Goal: Task Accomplishment & Management: Use online tool/utility

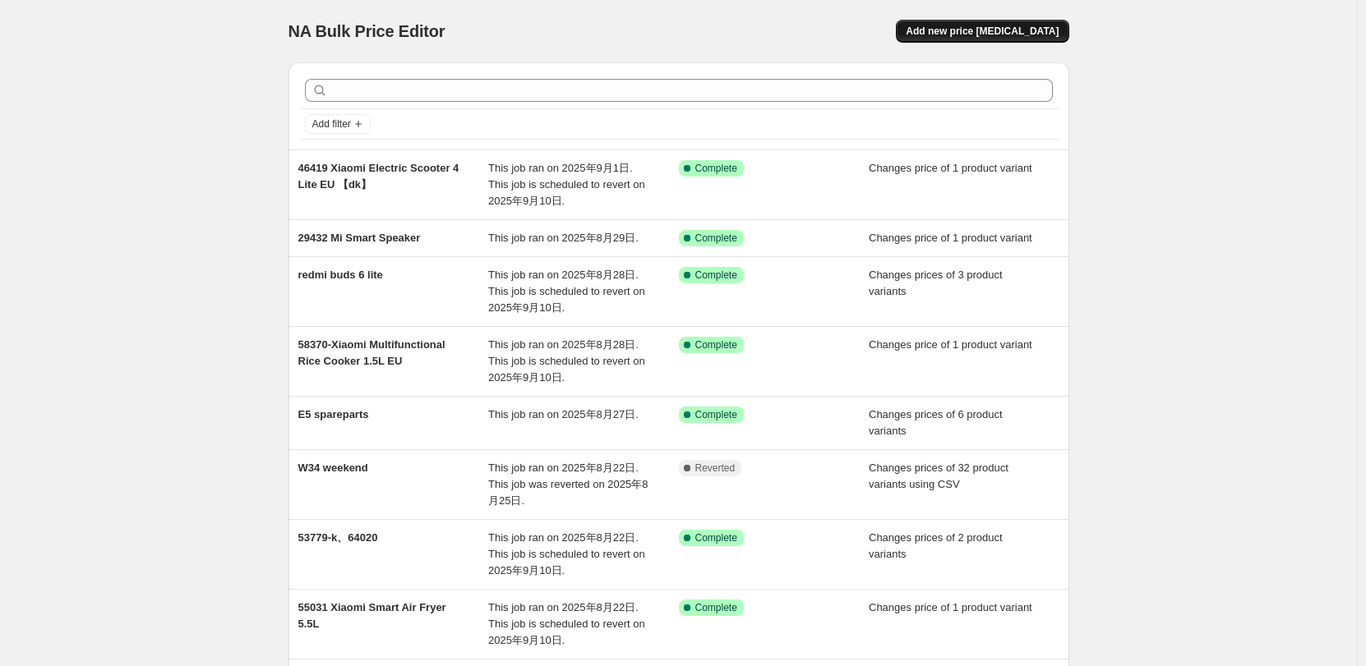
click at [954, 35] on span "Add new price [MEDICAL_DATA]" at bounding box center [982, 31] width 153 height 13
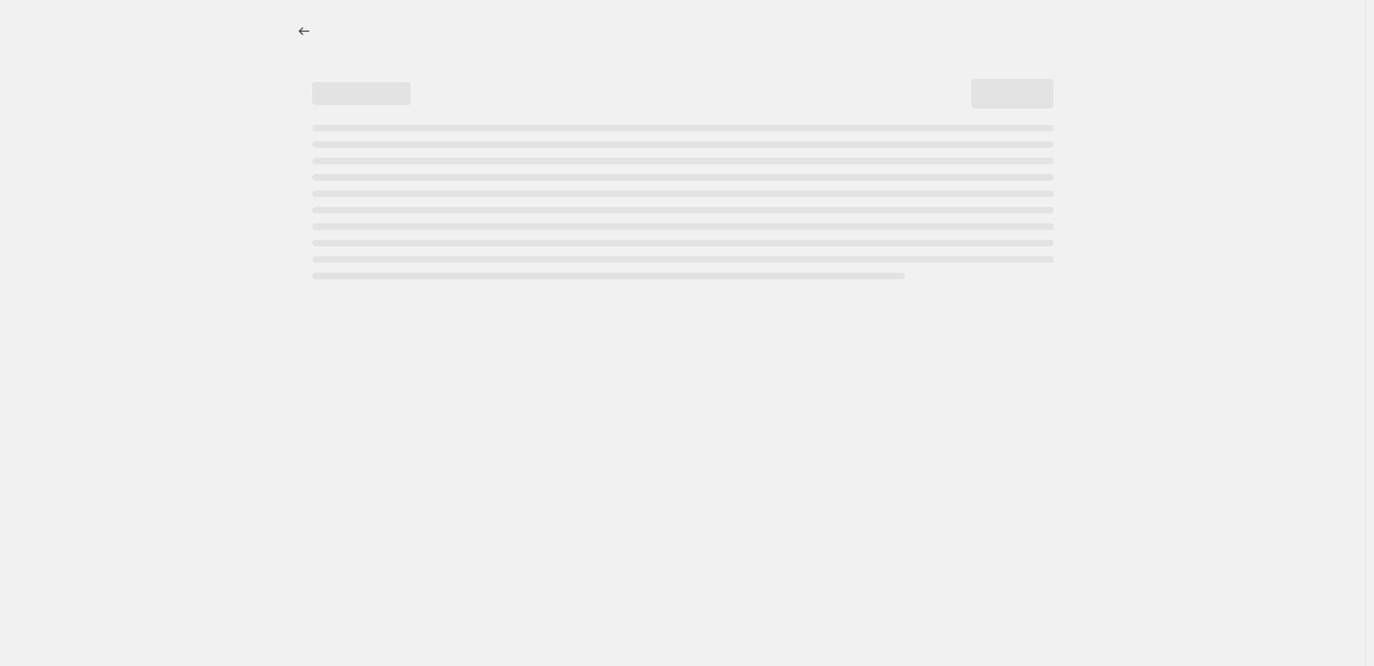
select select "percentage"
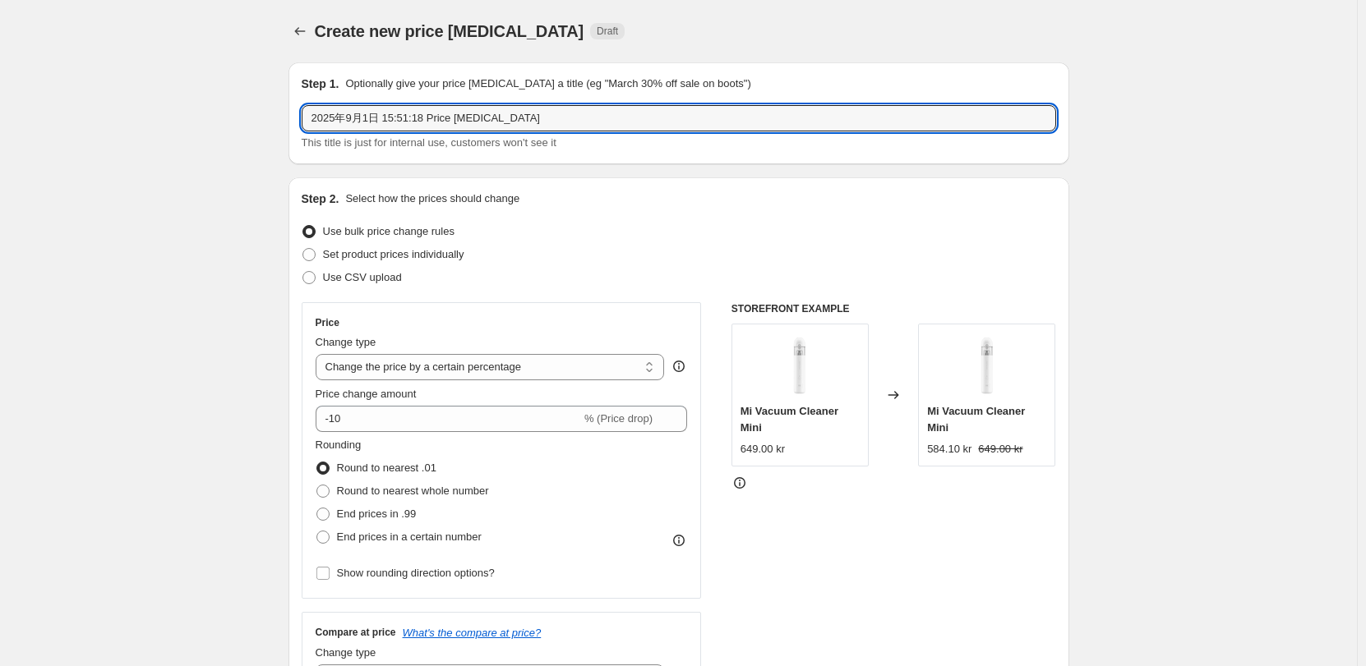
drag, startPoint x: -48, startPoint y: 115, endPoint x: -105, endPoint y: 115, distance: 57.5
click at [0, 115] on html "Home Settings Plans Skip to content Create new price change job. This page is r…" at bounding box center [683, 333] width 1366 height 666
type input "20250901 [DOMAIN_NAME] new RRPs"
click at [385, 283] on span "Use CSV upload" at bounding box center [362, 277] width 79 height 12
click at [303, 272] on input "Use CSV upload" at bounding box center [302, 271] width 1 height 1
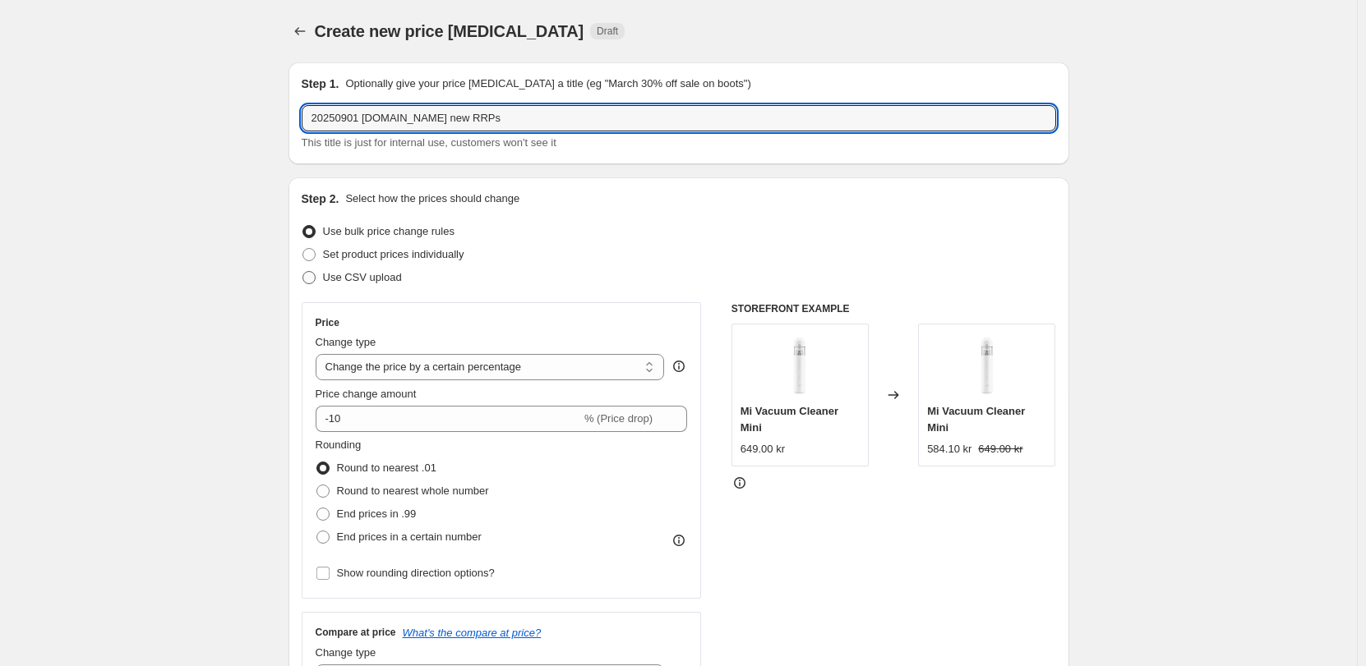
radio input "true"
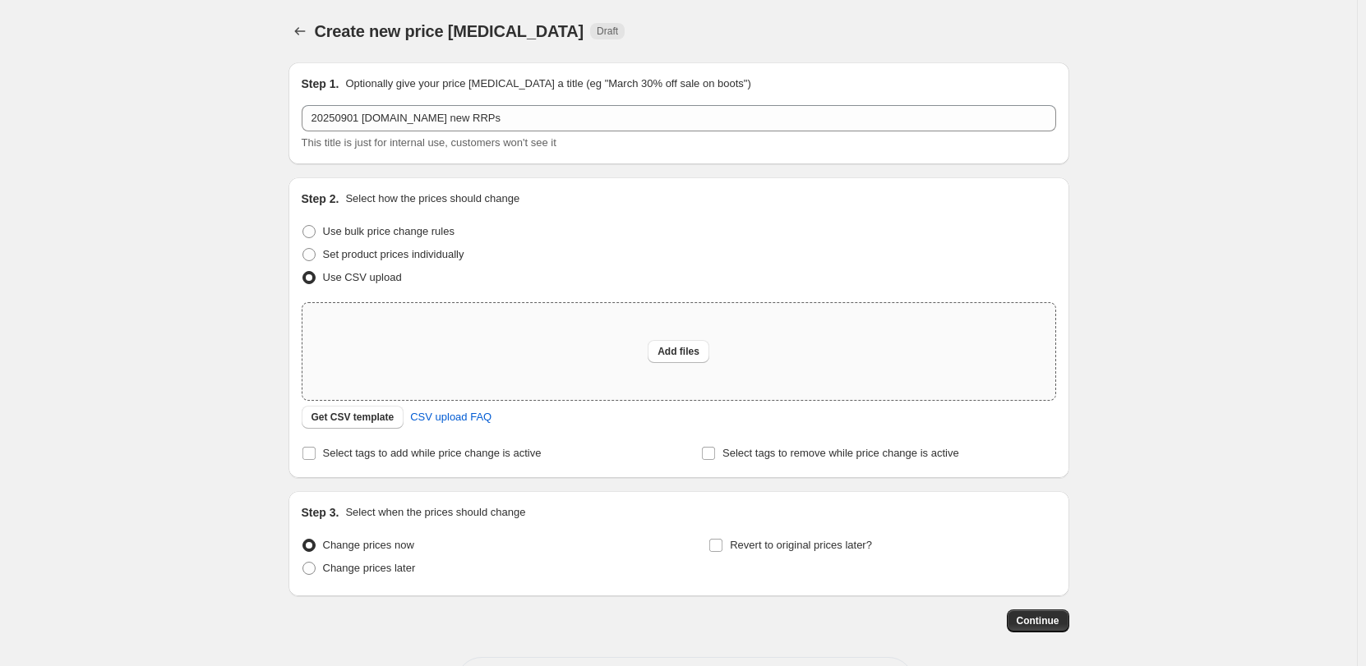
click at [692, 339] on div "Add files" at bounding box center [678, 351] width 753 height 97
type input "C:\fakepath\20250901 mi.com new RRP.csv"
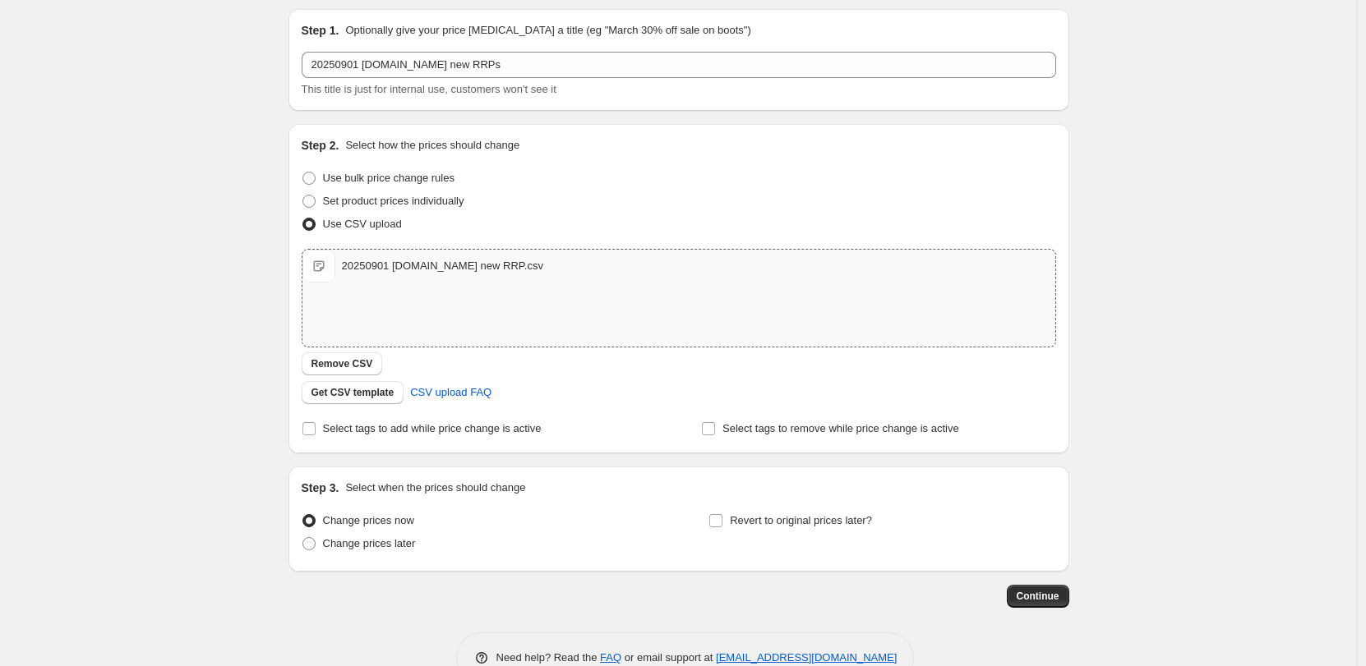
scroll to position [95, 0]
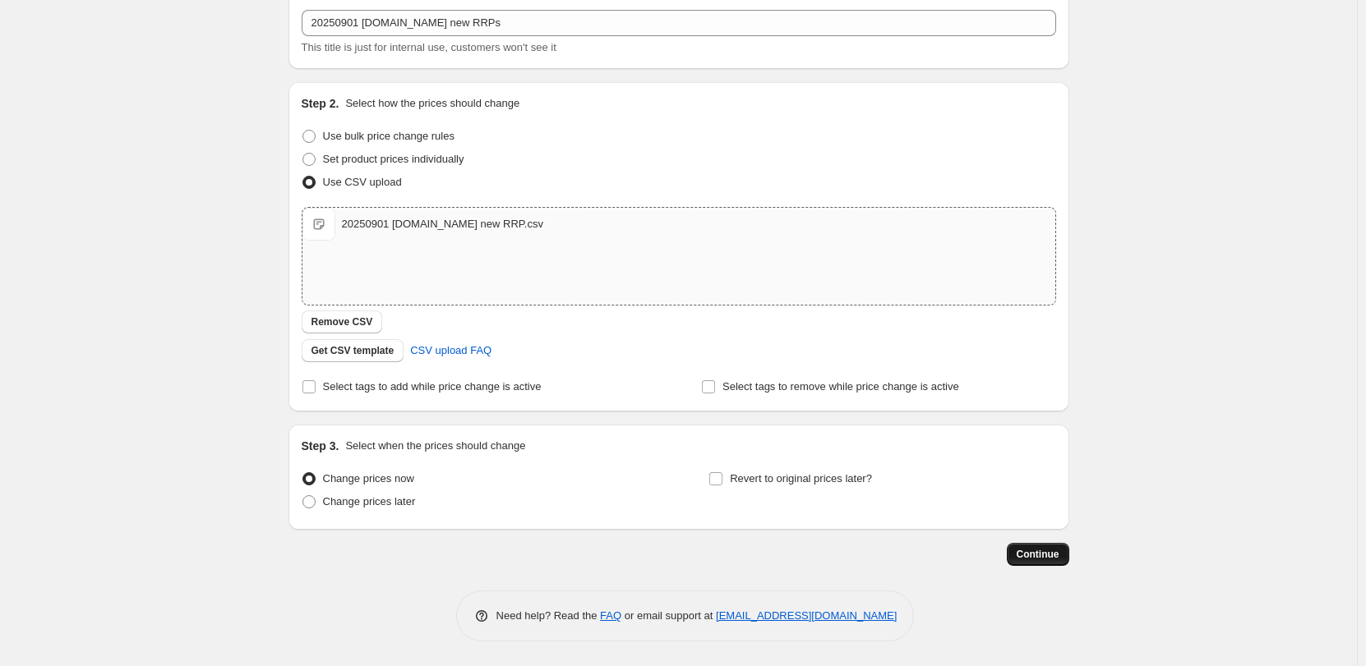
click at [1044, 555] on span "Continue" at bounding box center [1037, 554] width 43 height 13
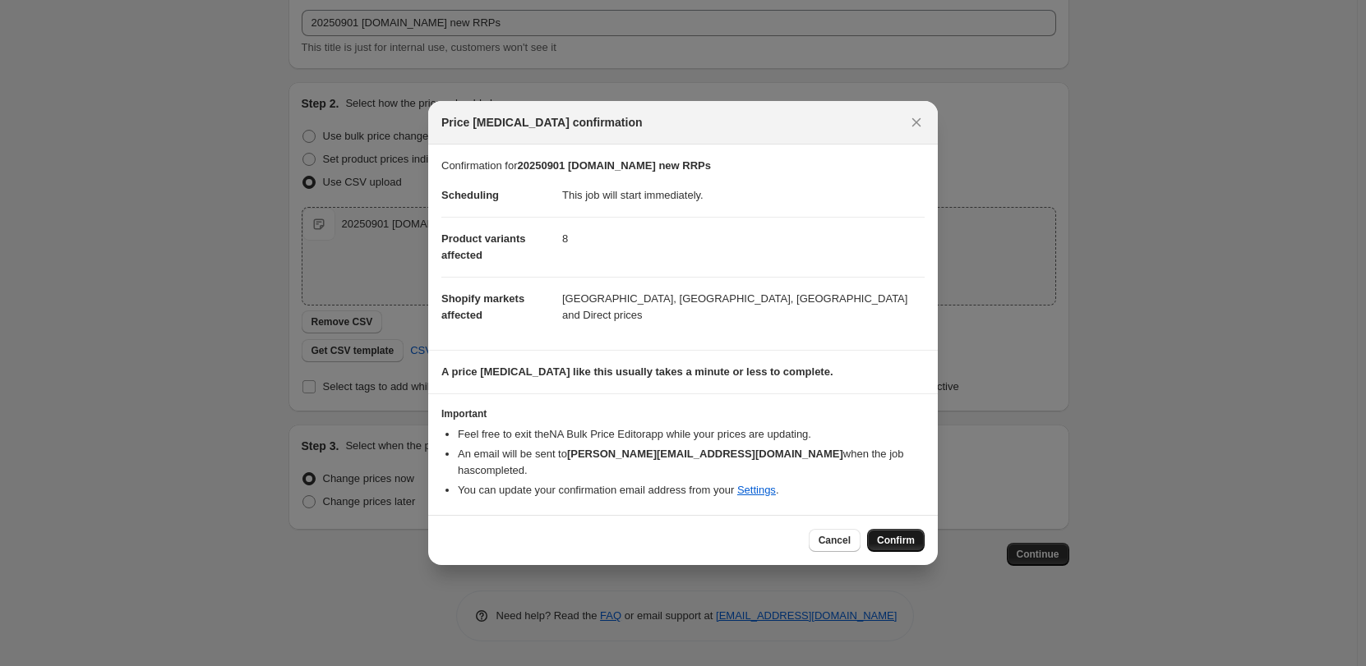
click at [887, 534] on span "Confirm" at bounding box center [896, 540] width 38 height 13
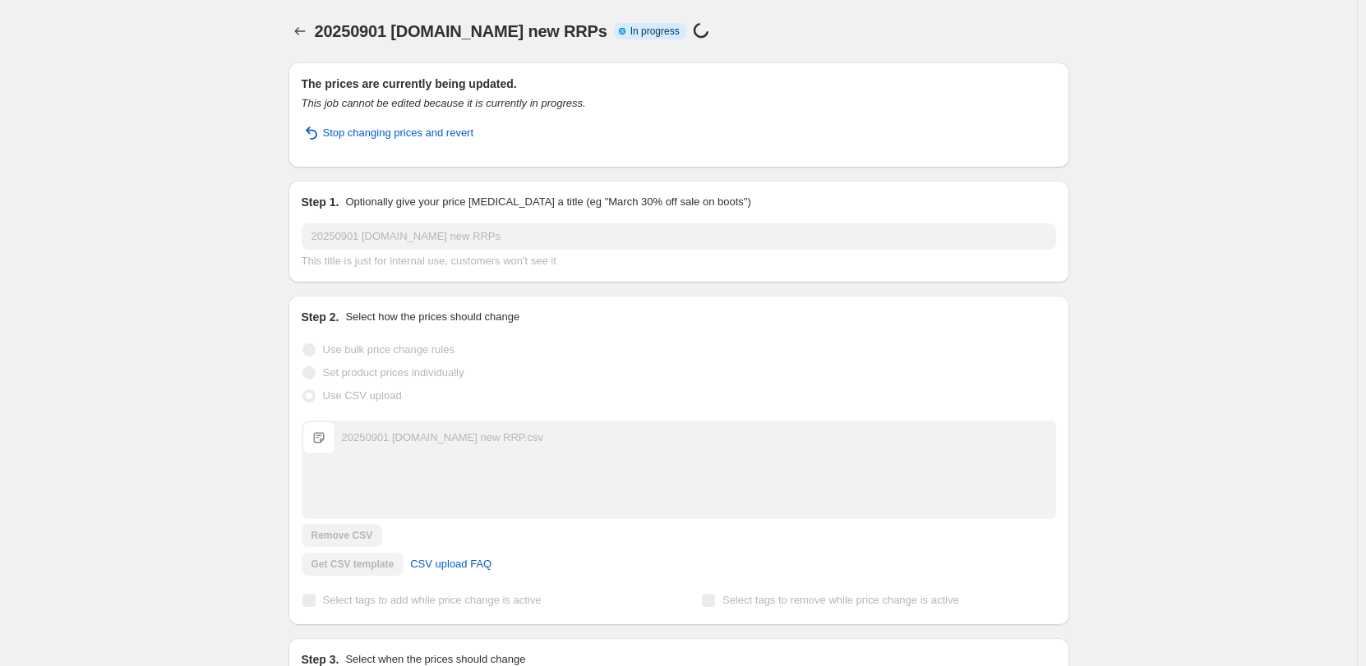
click at [214, 32] on div "20250901 mi.com.se new RRPs. This page is ready 20250901 mi.com.se new RRPs Inf…" at bounding box center [678, 422] width 1357 height 844
click at [1169, 320] on div "20250901 mi.com.se new RRPs. This page is ready 20250901 mi.com.se new RRPs Inf…" at bounding box center [678, 422] width 1357 height 844
click at [285, 62] on div "The prices are currently being updated. This job cannot be edited because it is…" at bounding box center [672, 396] width 794 height 694
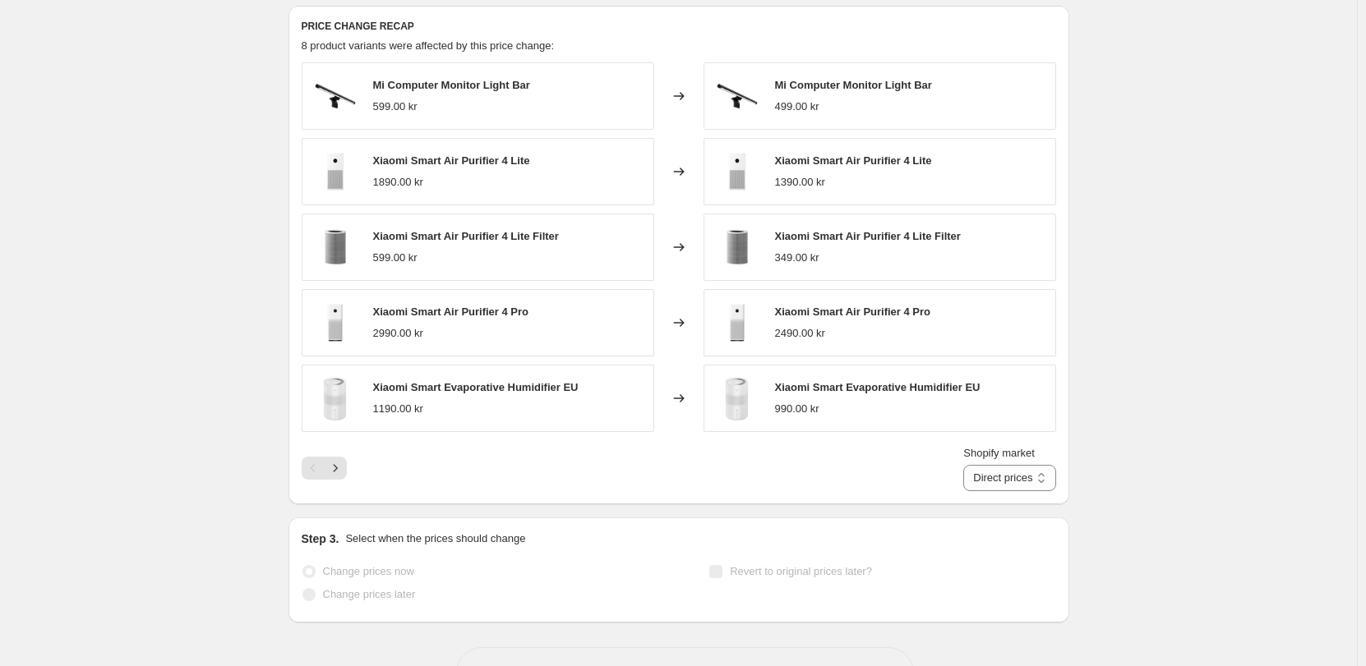
scroll to position [645, 0]
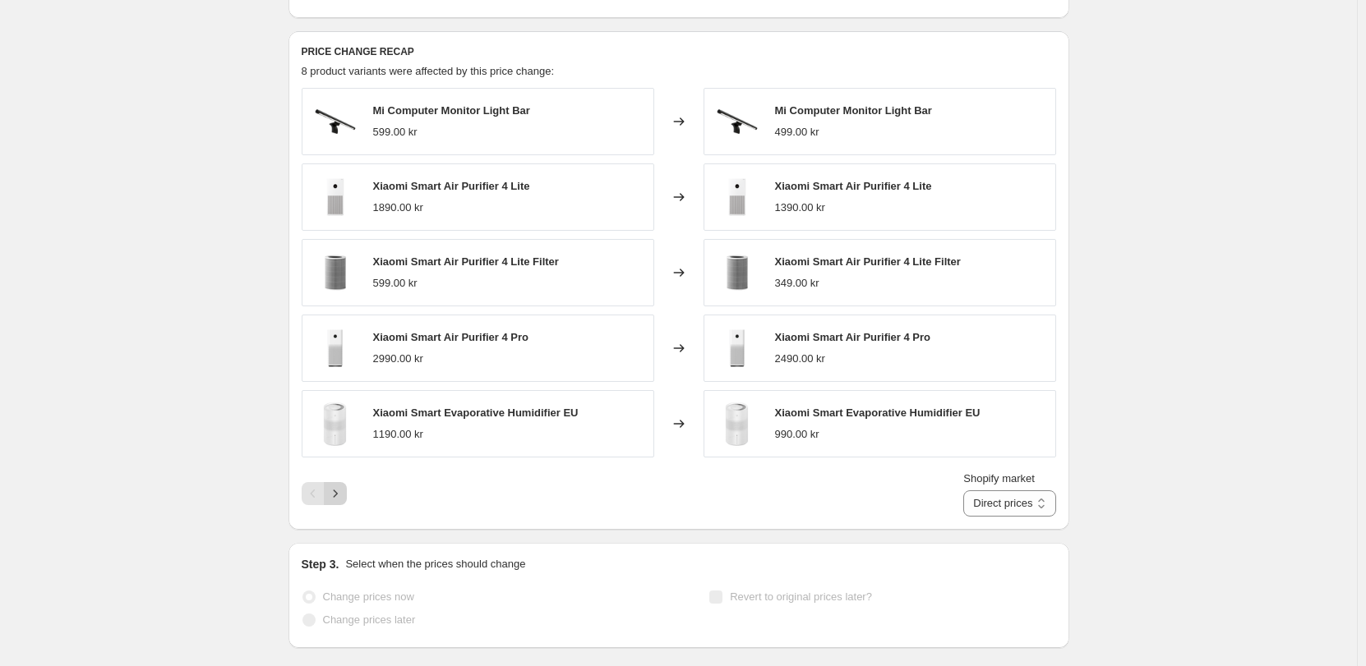
click at [343, 502] on icon "Next" at bounding box center [335, 494] width 16 height 16
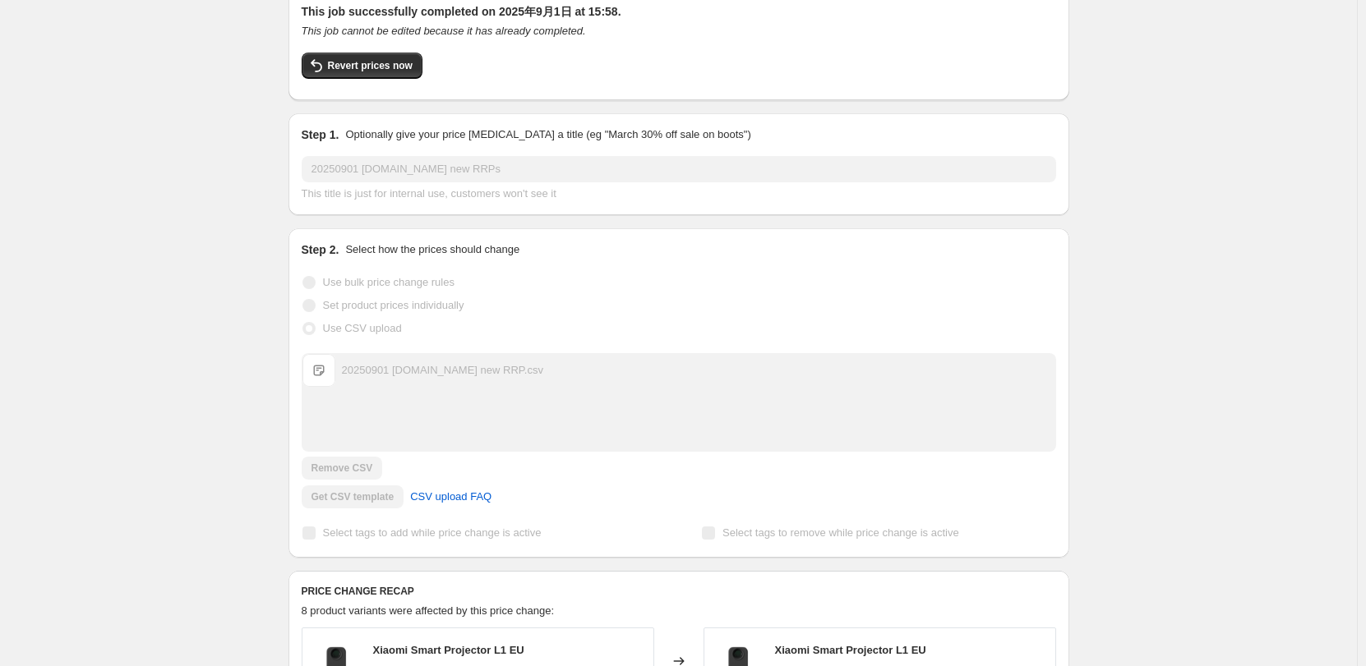
scroll to position [0, 0]
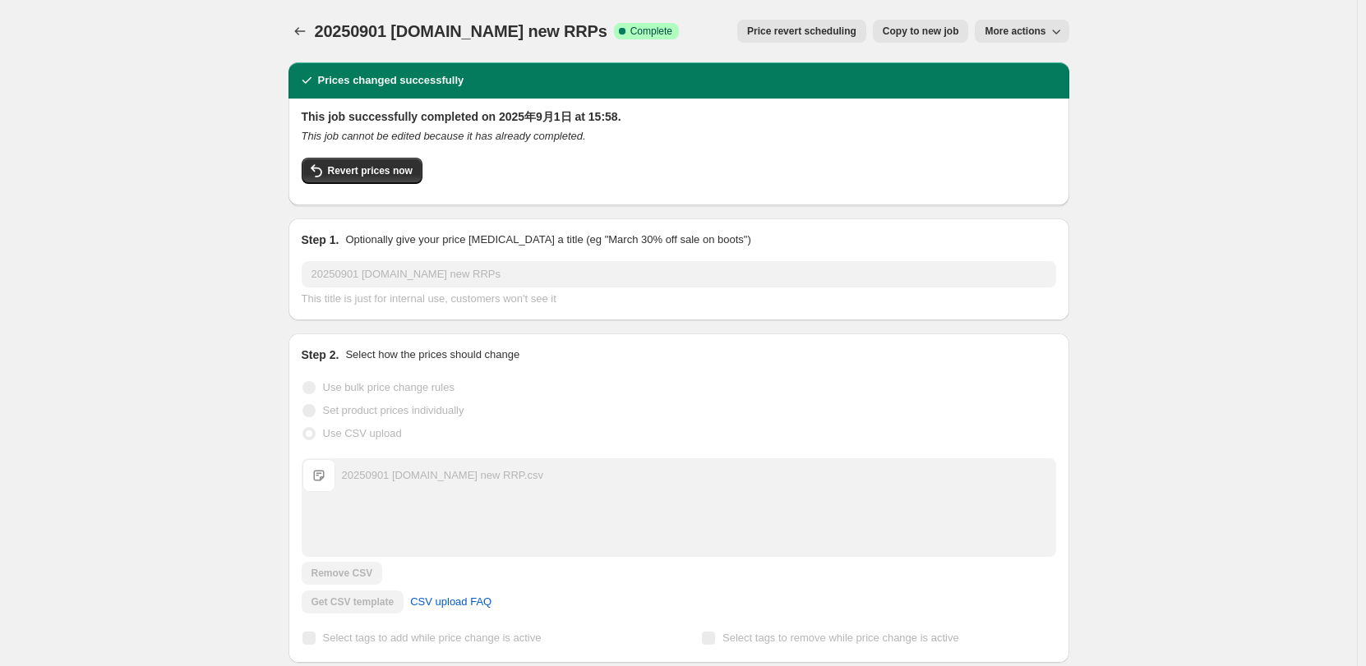
click at [307, 46] on div "20250901 [DOMAIN_NAME] new RRPs. This page is ready 20250901 [DOMAIN_NAME] new …" at bounding box center [678, 31] width 781 height 62
click at [303, 27] on icon "Price change jobs" at bounding box center [300, 31] width 16 height 16
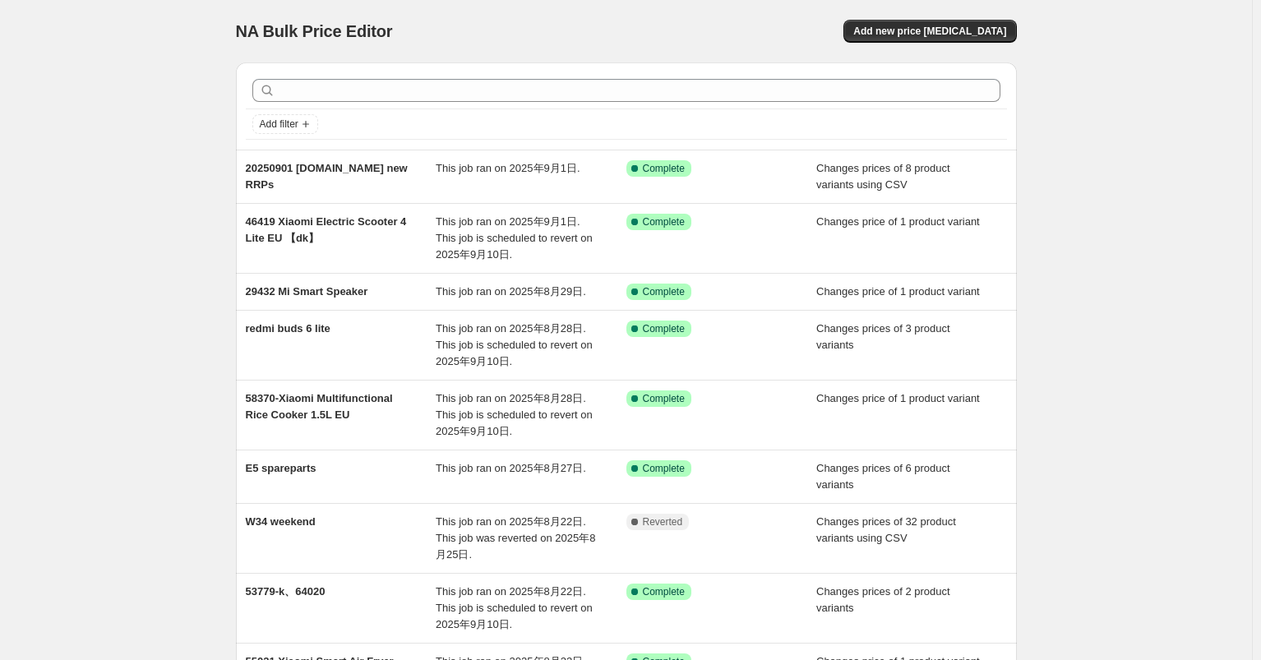
click at [1171, 145] on div "NA Bulk Price Editor. This page is ready NA Bulk Price Editor Add new price [ME…" at bounding box center [625, 472] width 1251 height 945
click at [207, 95] on div "NA Bulk Price Editor. This page is ready NA Bulk Price Editor Add new price [ME…" at bounding box center [625, 472] width 1251 height 945
